Goal: Task Accomplishment & Management: Use online tool/utility

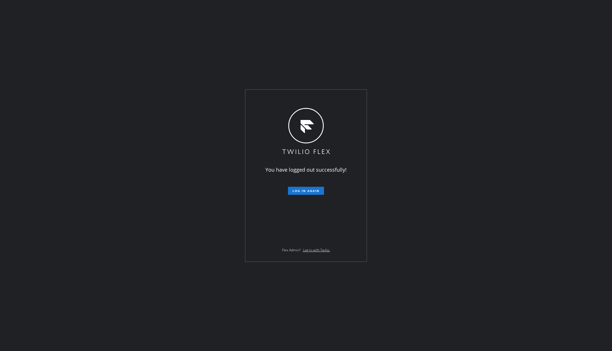
click at [63, 153] on div "You have logged out successfully! Log in again Flex Admin? Log in with Twilio." at bounding box center [306, 175] width 612 height 351
click at [308, 189] on span "Log in again" at bounding box center [306, 191] width 27 height 4
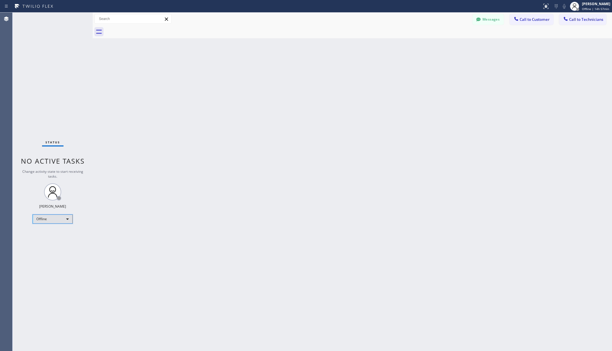
click at [64, 221] on div "Offline" at bounding box center [53, 219] width 40 height 9
click at [62, 242] on li "Unavailable" at bounding box center [52, 241] width 39 height 7
click at [235, 237] on div "Back to Dashboard Change Sender ID Customers Technicians AA [PERSON_NAME] [DATE…" at bounding box center [352, 182] width 519 height 339
click at [572, 158] on div "Back to Dashboard Change Sender ID Customers Technicians AA [PERSON_NAME] [DATE…" at bounding box center [352, 182] width 519 height 339
click at [173, 54] on div "Back to Dashboard Change Sender ID Customers Technicians AA [PERSON_NAME] [DATE…" at bounding box center [352, 182] width 519 height 339
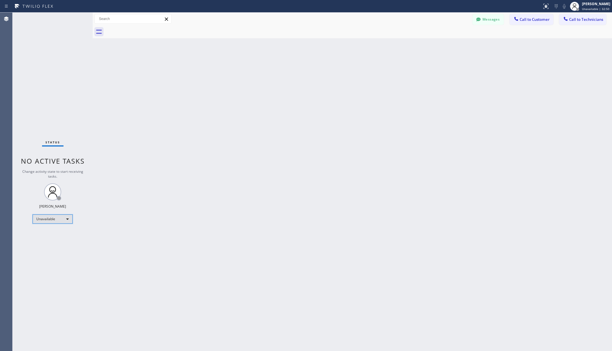
click at [54, 216] on div "Unavailable" at bounding box center [53, 219] width 40 height 9
click at [48, 235] on li "Available" at bounding box center [52, 234] width 39 height 7
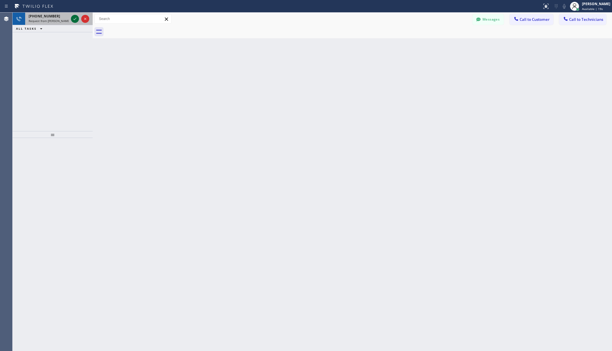
click at [75, 17] on icon at bounding box center [74, 18] width 7 height 7
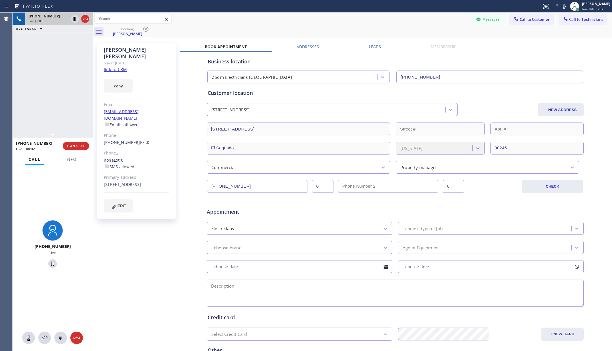
type input "[PHONE_NUMBER]"
click at [79, 145] on span "HANG UP" at bounding box center [75, 146] width 17 height 4
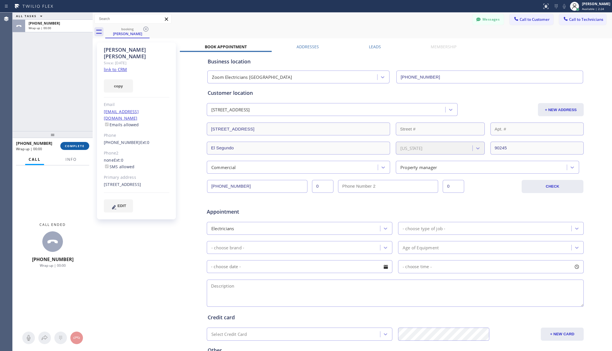
click at [80, 146] on span "COMPLETE" at bounding box center [75, 146] width 20 height 4
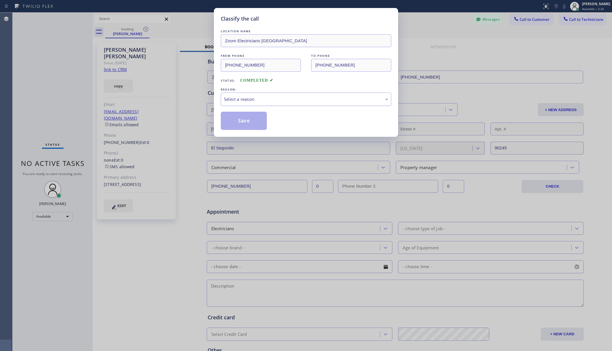
click at [328, 98] on div "Select a reason" at bounding box center [306, 99] width 164 height 7
click at [242, 120] on button "Save" at bounding box center [244, 121] width 46 height 18
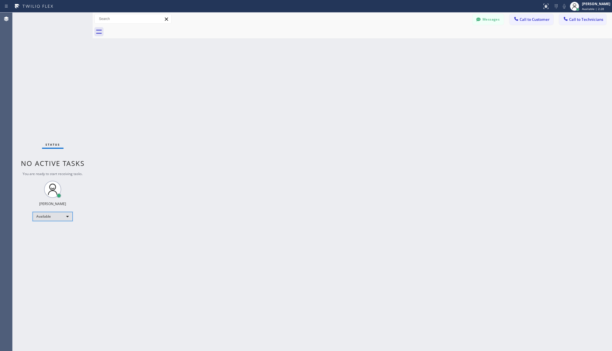
click at [64, 218] on div "Available" at bounding box center [53, 216] width 40 height 9
click at [58, 237] on li "Unavailable" at bounding box center [52, 239] width 39 height 7
click at [178, 208] on div "Back to Dashboard Change Sender ID Customers Technicians AA [PERSON_NAME] [DATE…" at bounding box center [352, 182] width 519 height 339
